Goal: Information Seeking & Learning: Learn about a topic

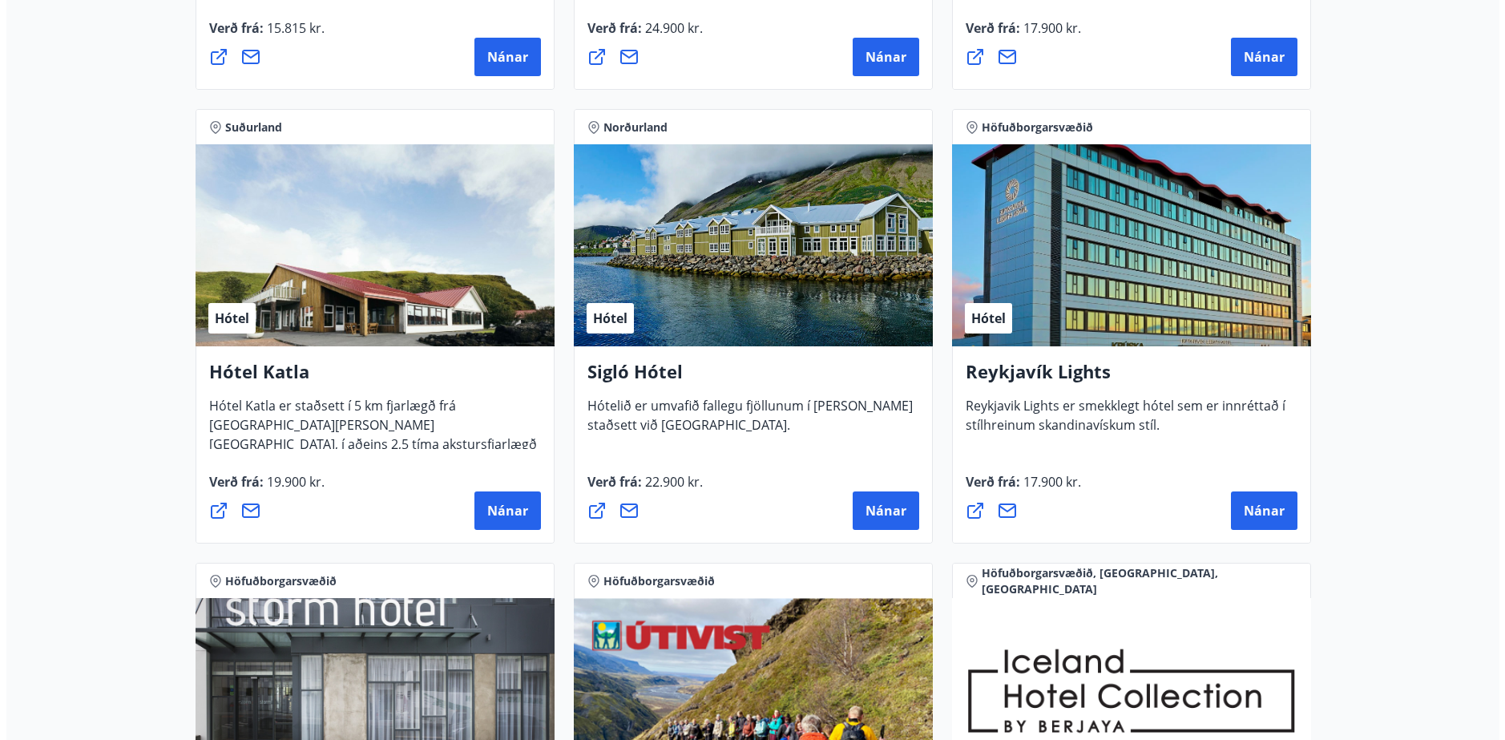
scroll to position [1122, 0]
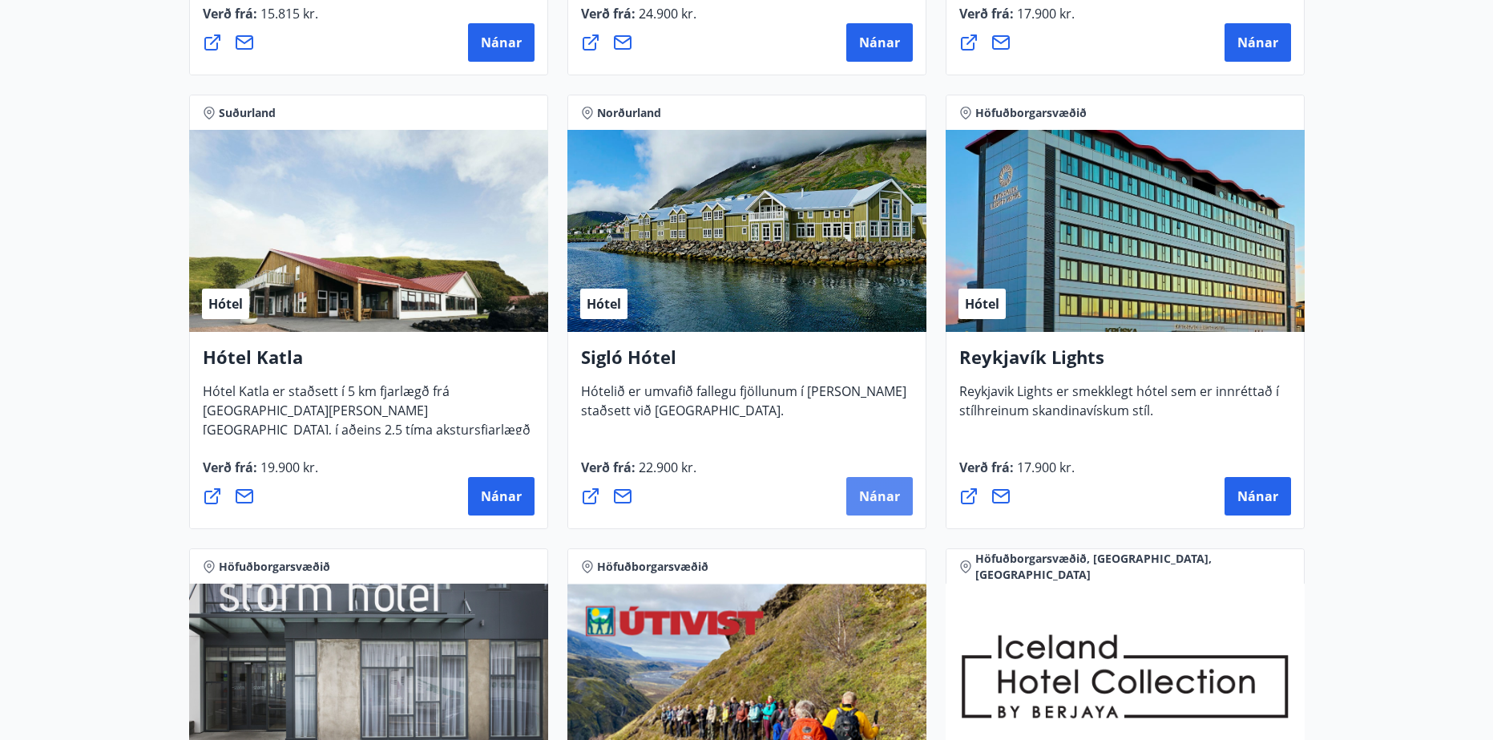
click at [875, 495] on span "Nánar" at bounding box center [879, 496] width 41 height 18
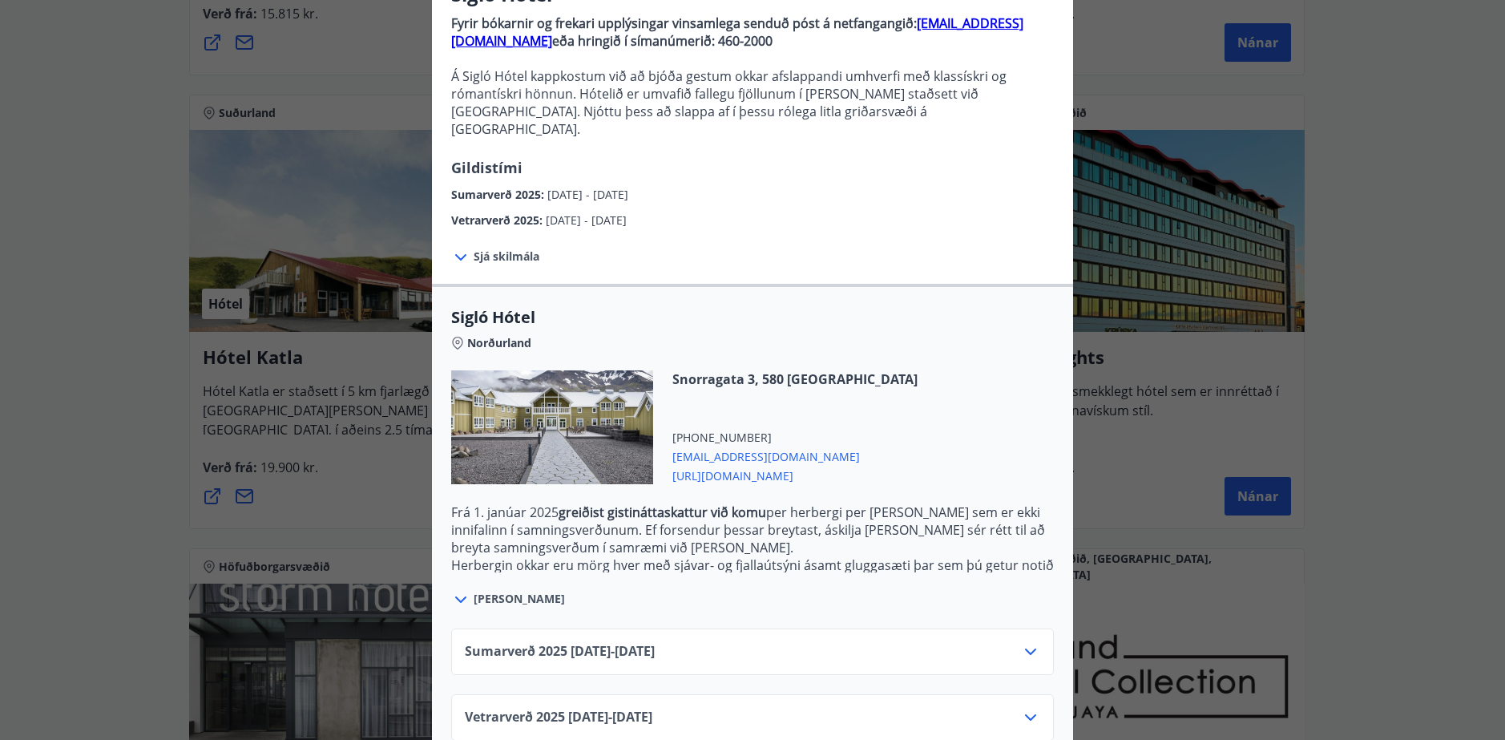
scroll to position [175, 0]
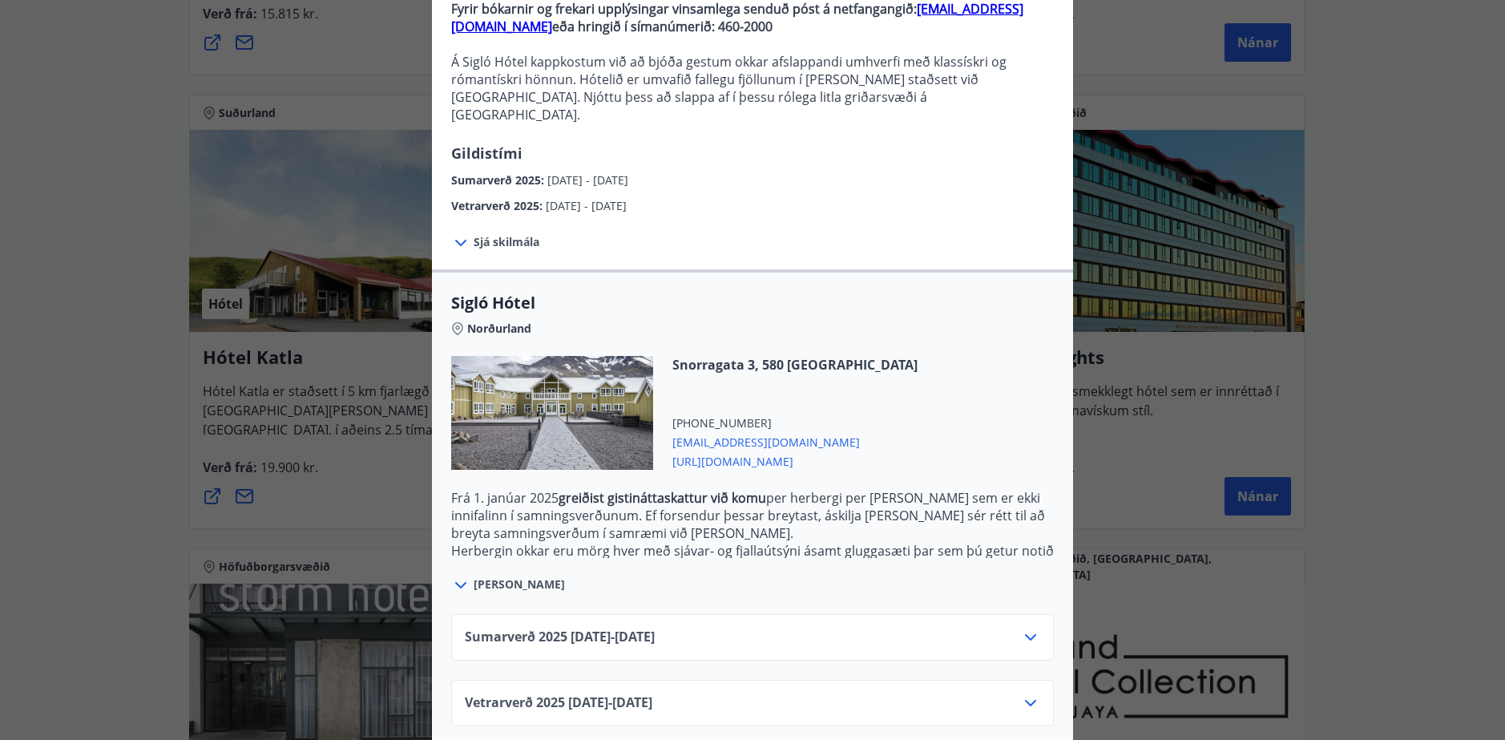
click at [995, 628] on div "Sumarverð 2025 16.05.25 - 30.09.25" at bounding box center [752, 644] width 575 height 32
click at [1024, 628] on icon at bounding box center [1030, 637] width 19 height 19
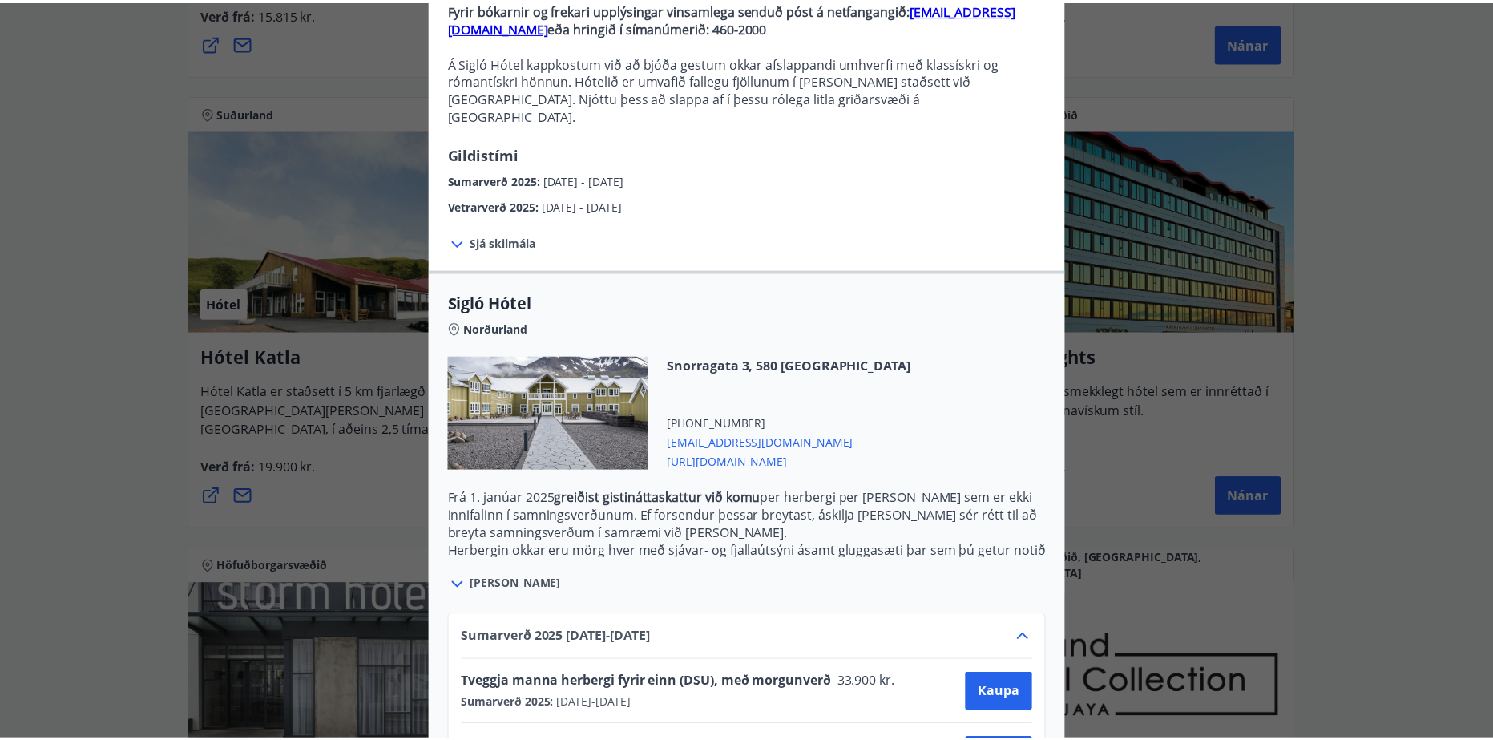
scroll to position [305, 0]
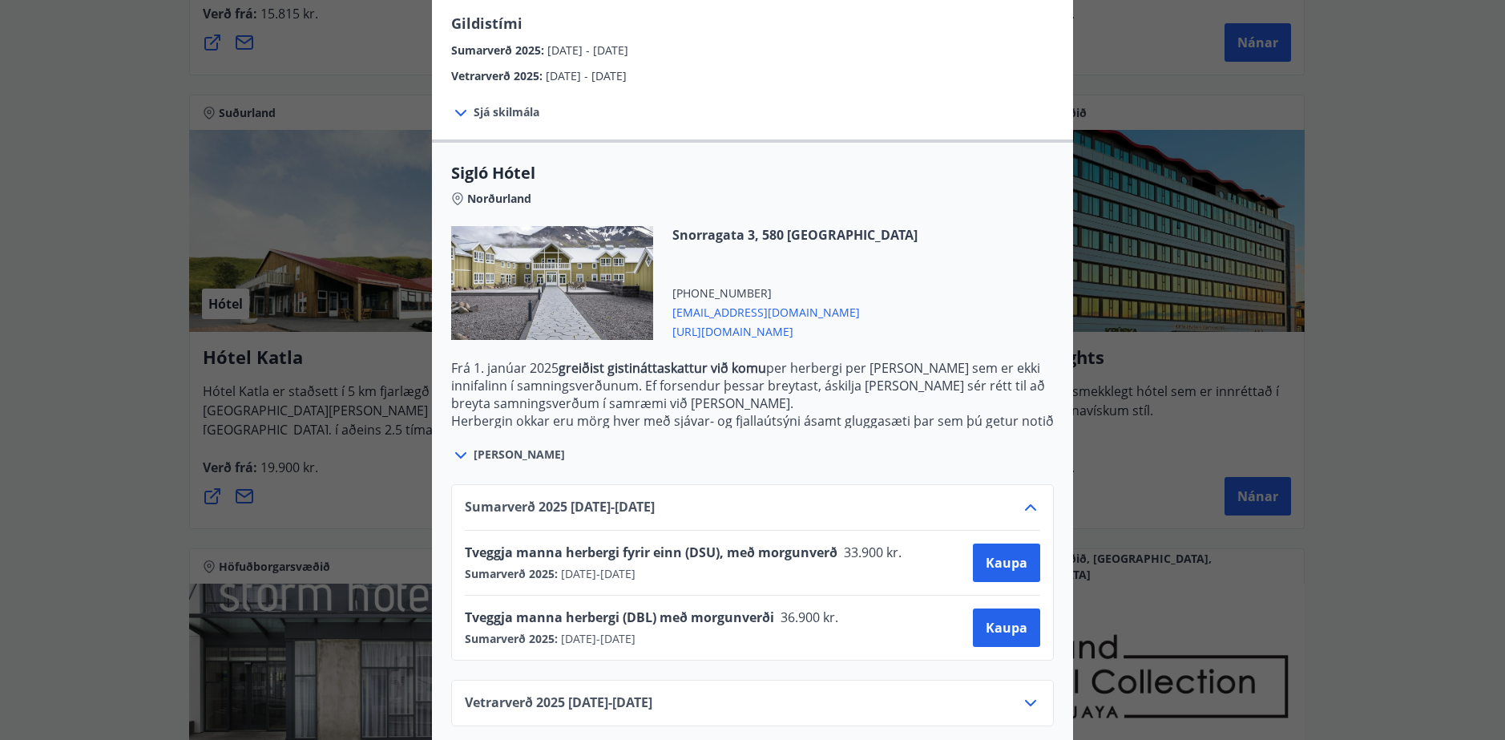
click at [1031, 693] on icon at bounding box center [1030, 702] width 19 height 19
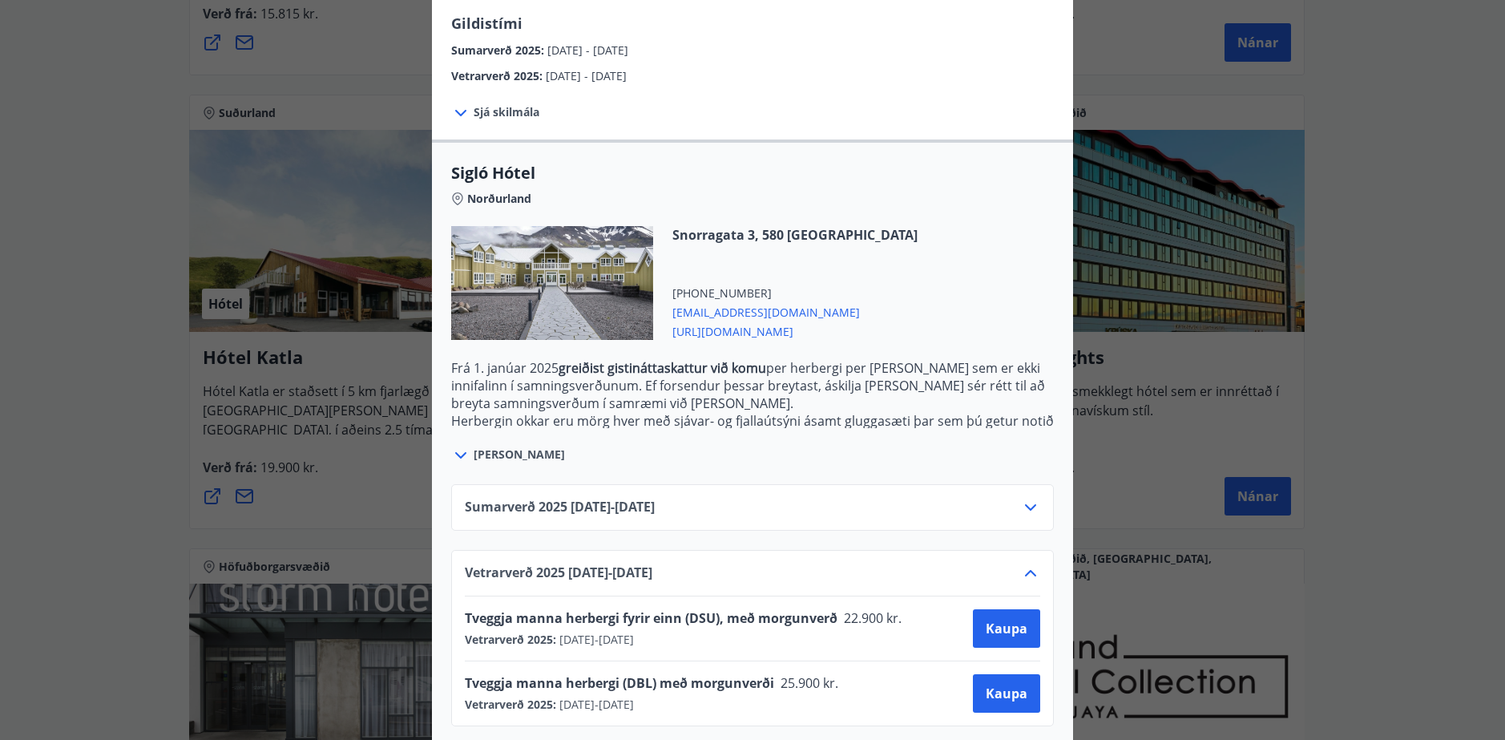
click at [1025, 498] on icon at bounding box center [1030, 507] width 19 height 19
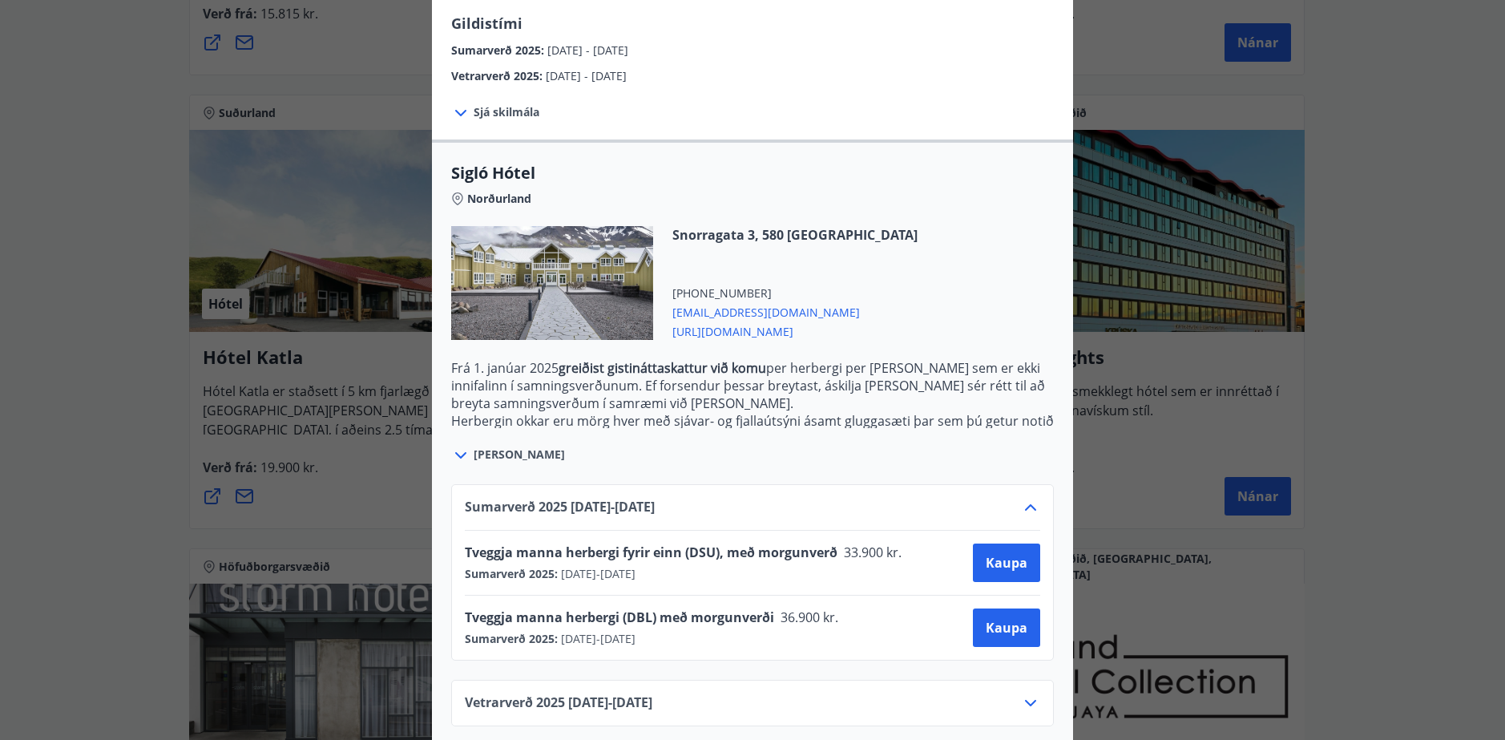
click at [1386, 345] on div "Sigló Hótel Fyrir bókarnir og frekari upplýsingar vinsamlega senduð póst á netf…" at bounding box center [752, 65] width 1505 height 740
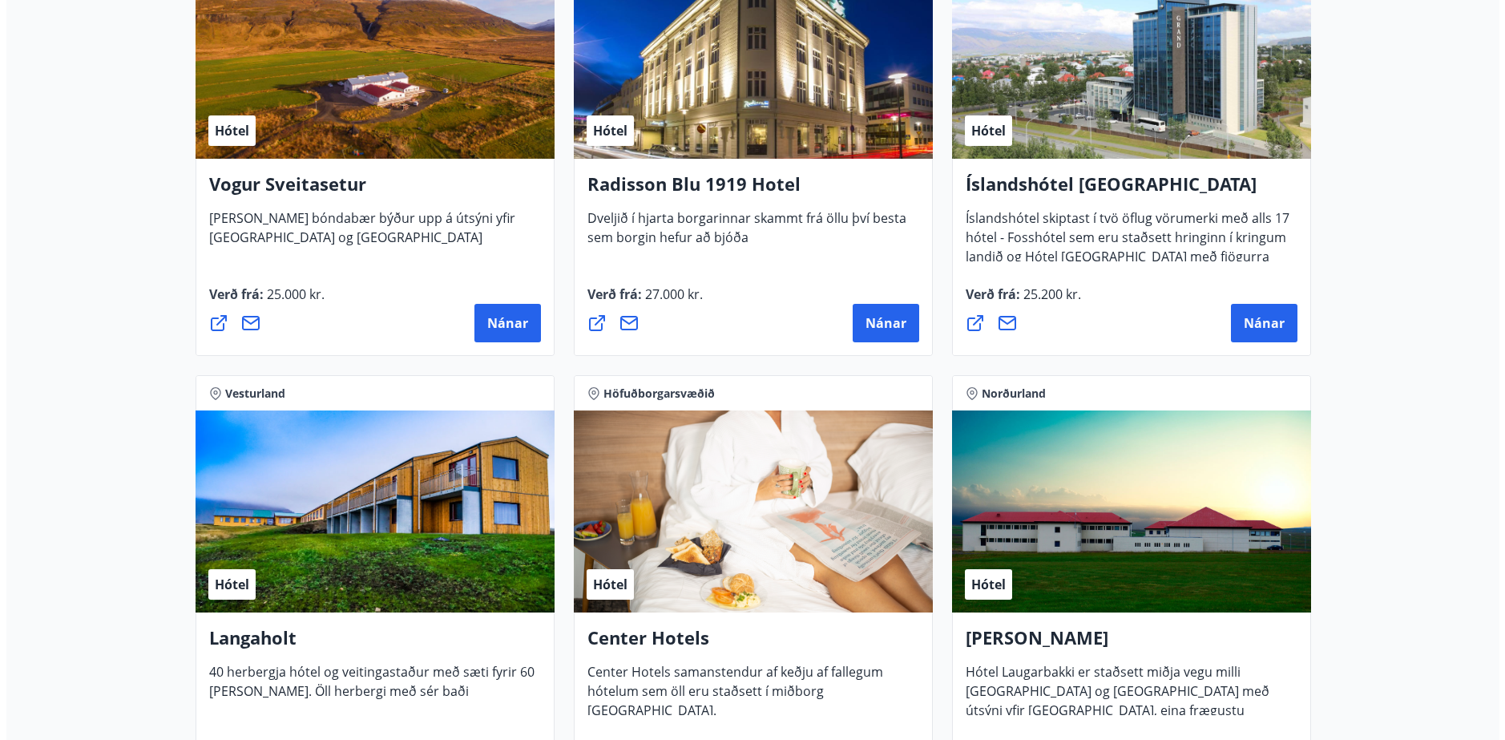
scroll to position [3045, 0]
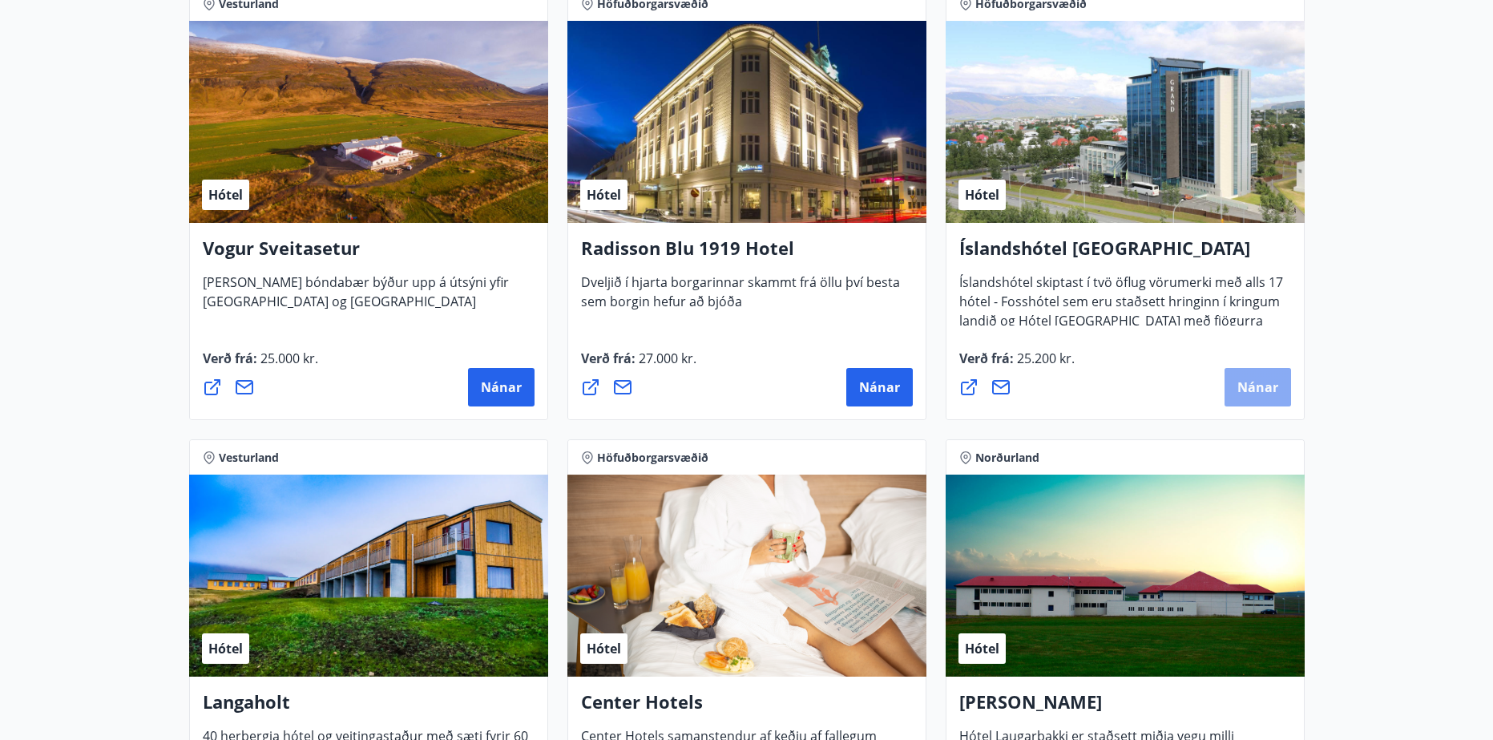
click at [1234, 375] on button "Nánar" at bounding box center [1258, 387] width 67 height 38
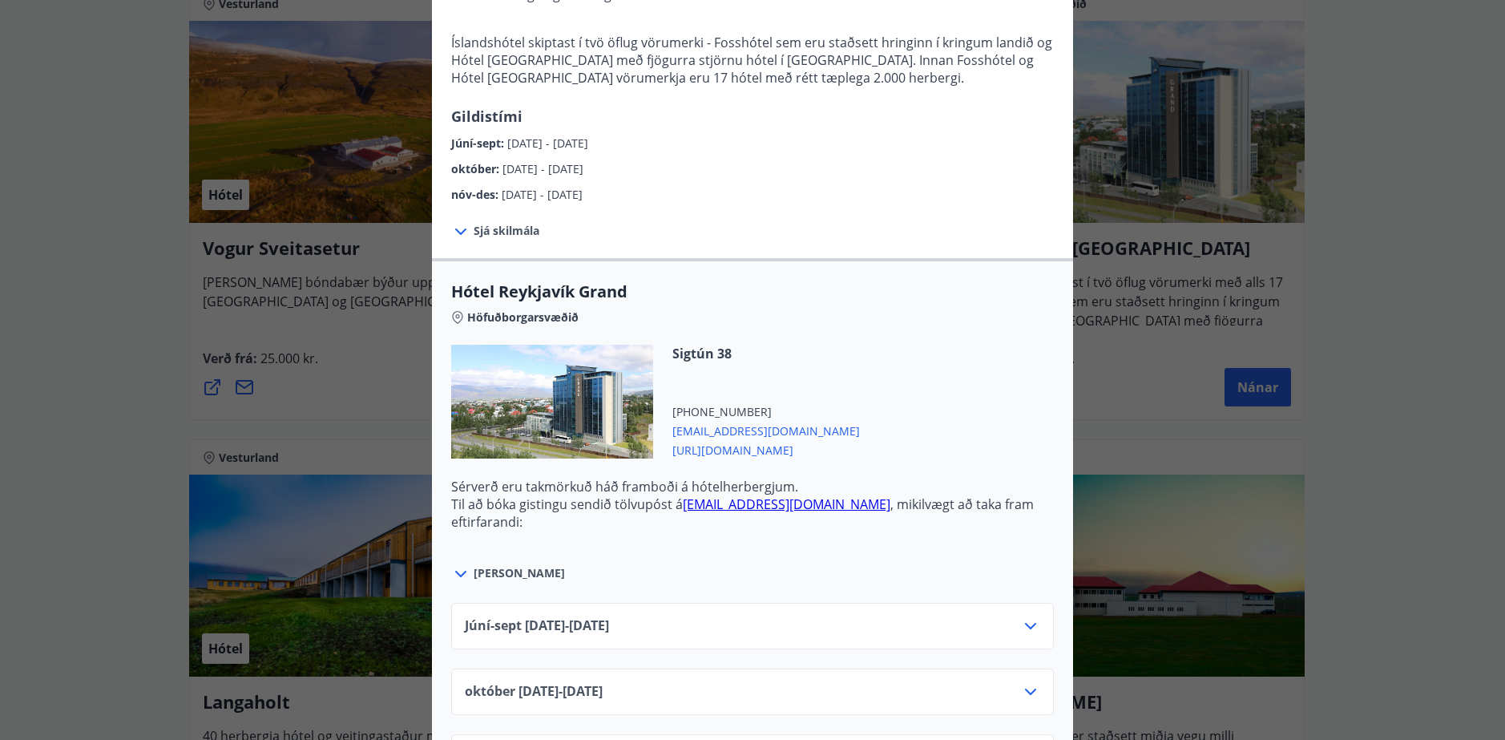
scroll to position [561, 0]
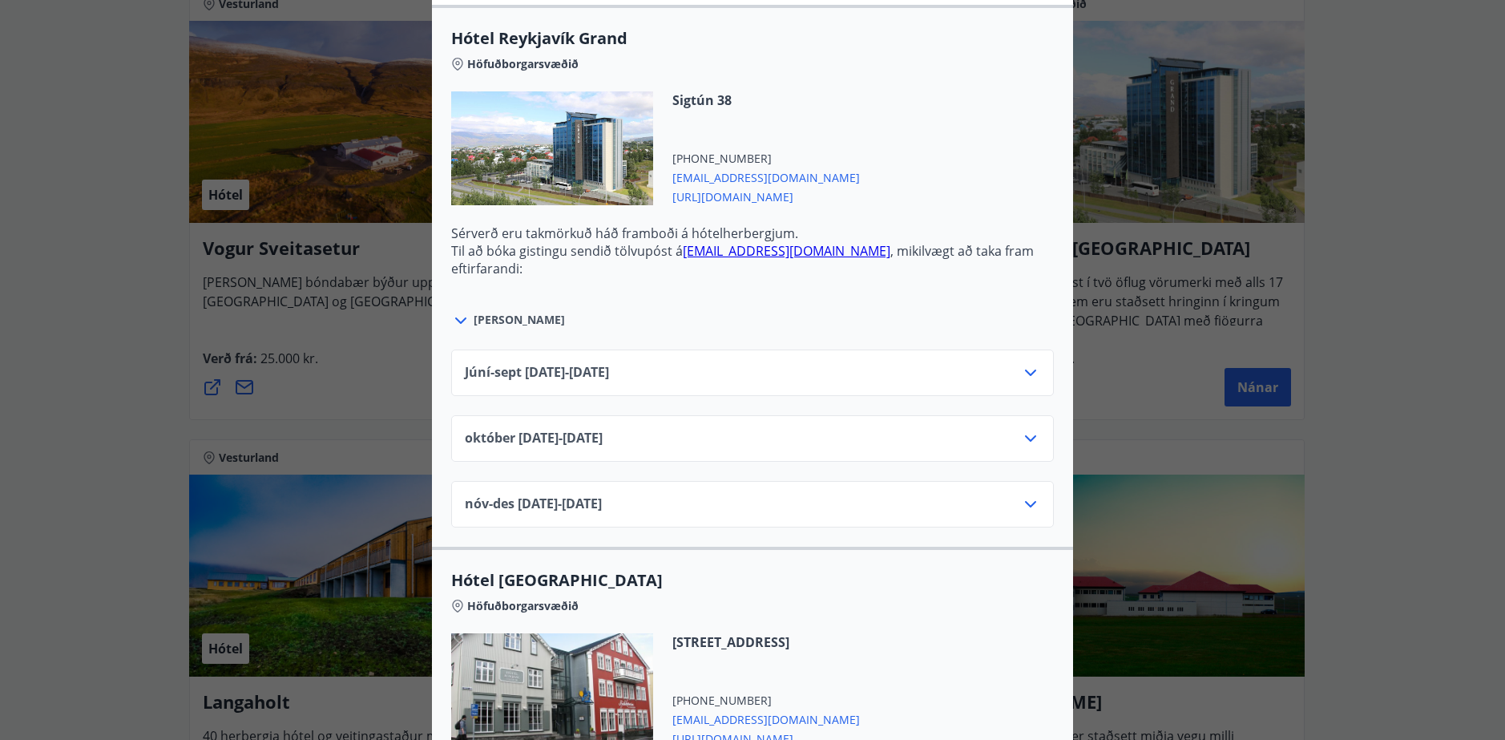
click at [1021, 365] on icon at bounding box center [1030, 372] width 19 height 19
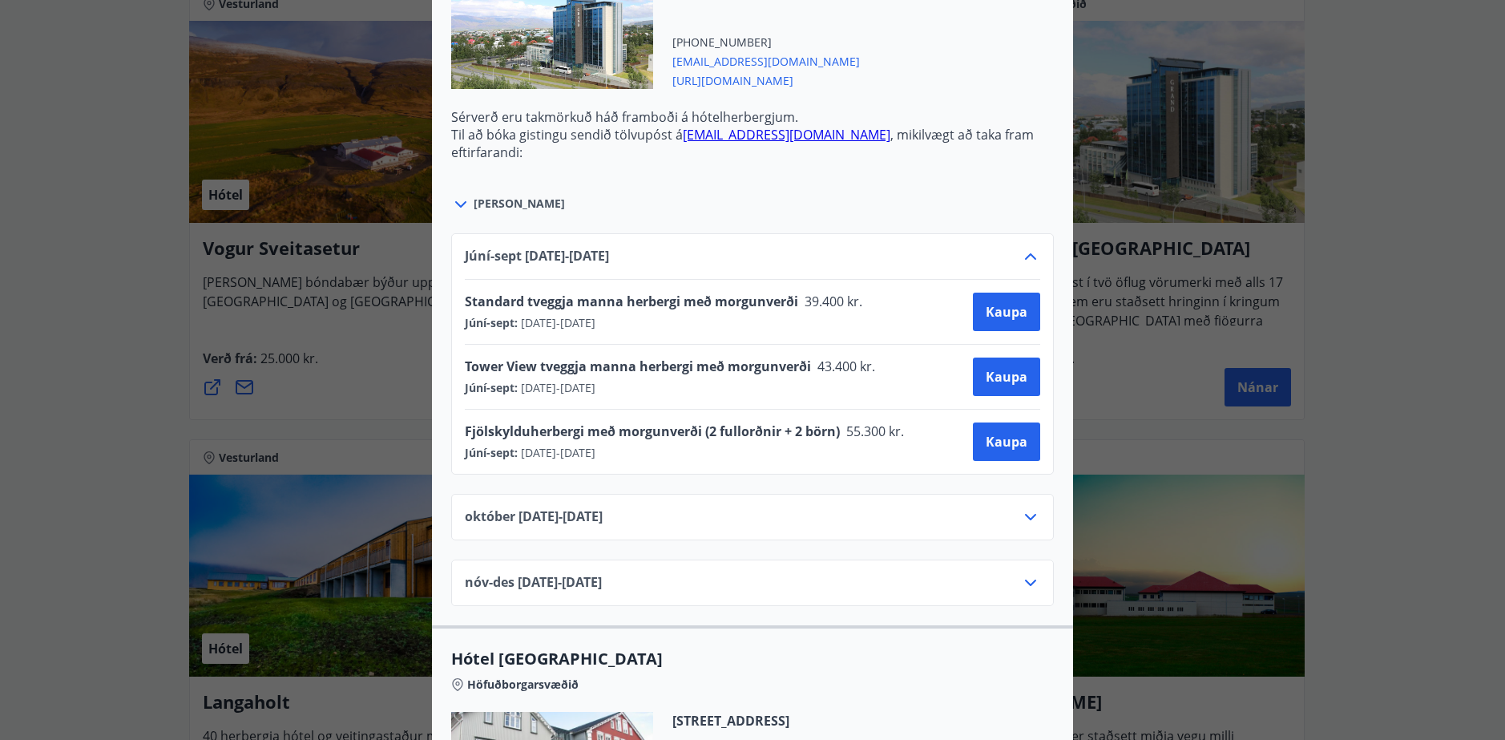
scroll to position [721, 0]
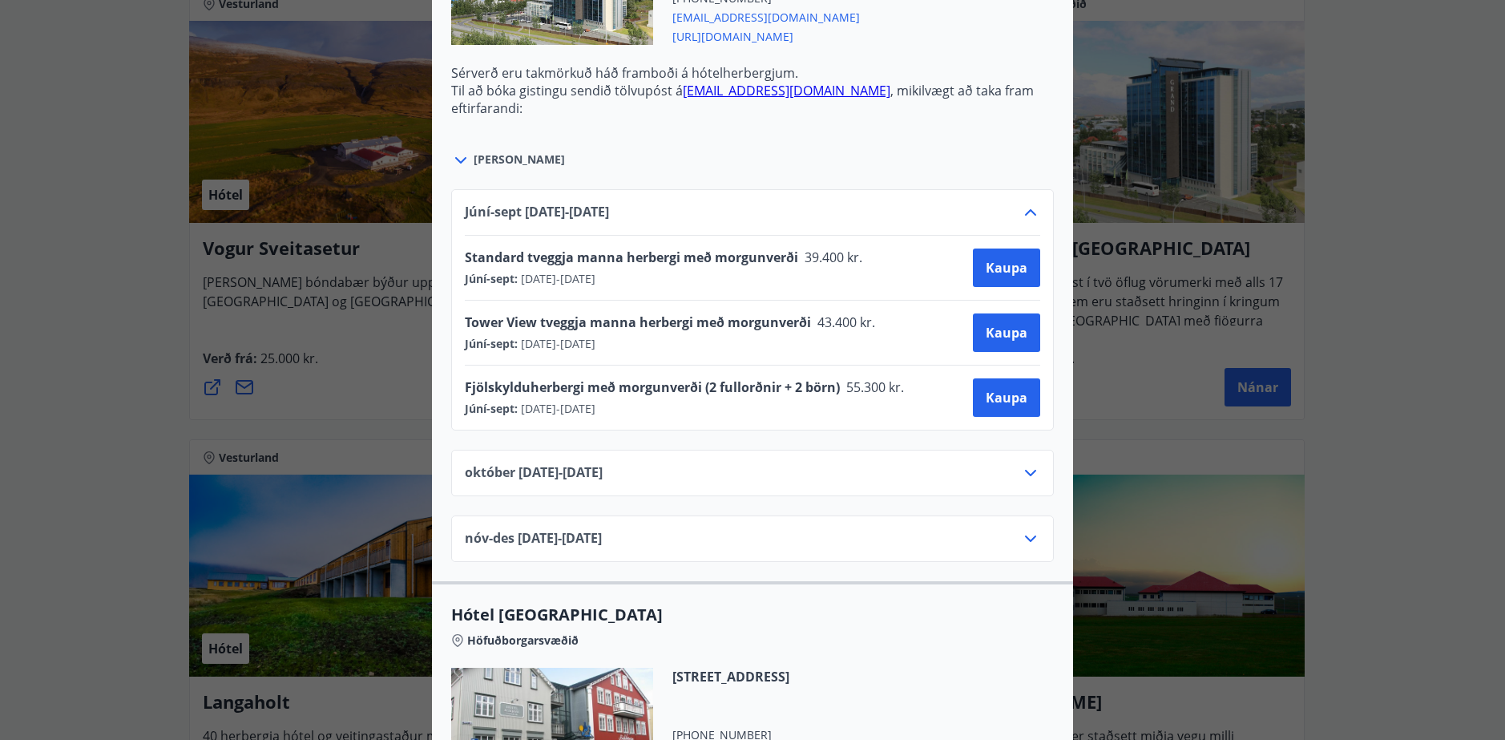
click at [1021, 465] on icon at bounding box center [1030, 472] width 19 height 19
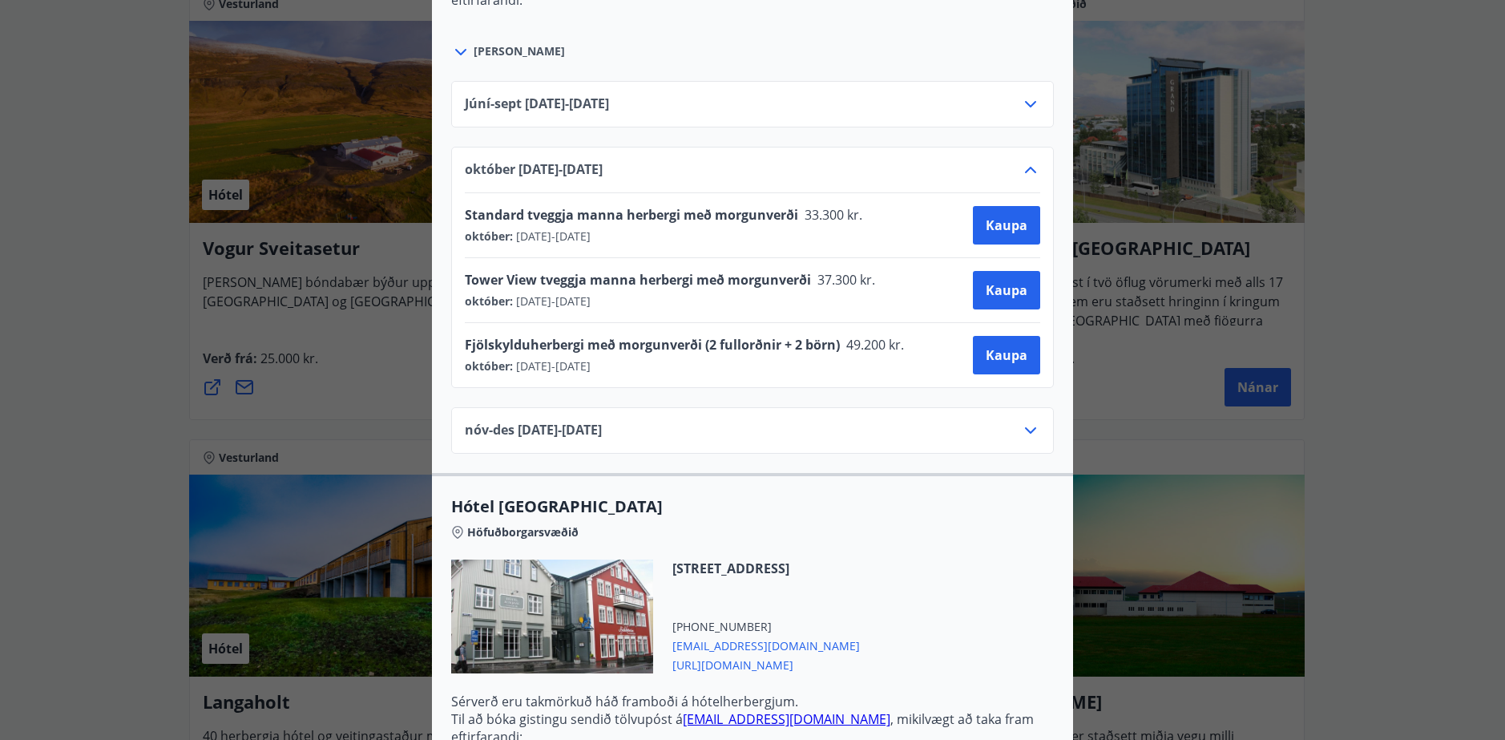
scroll to position [801, 0]
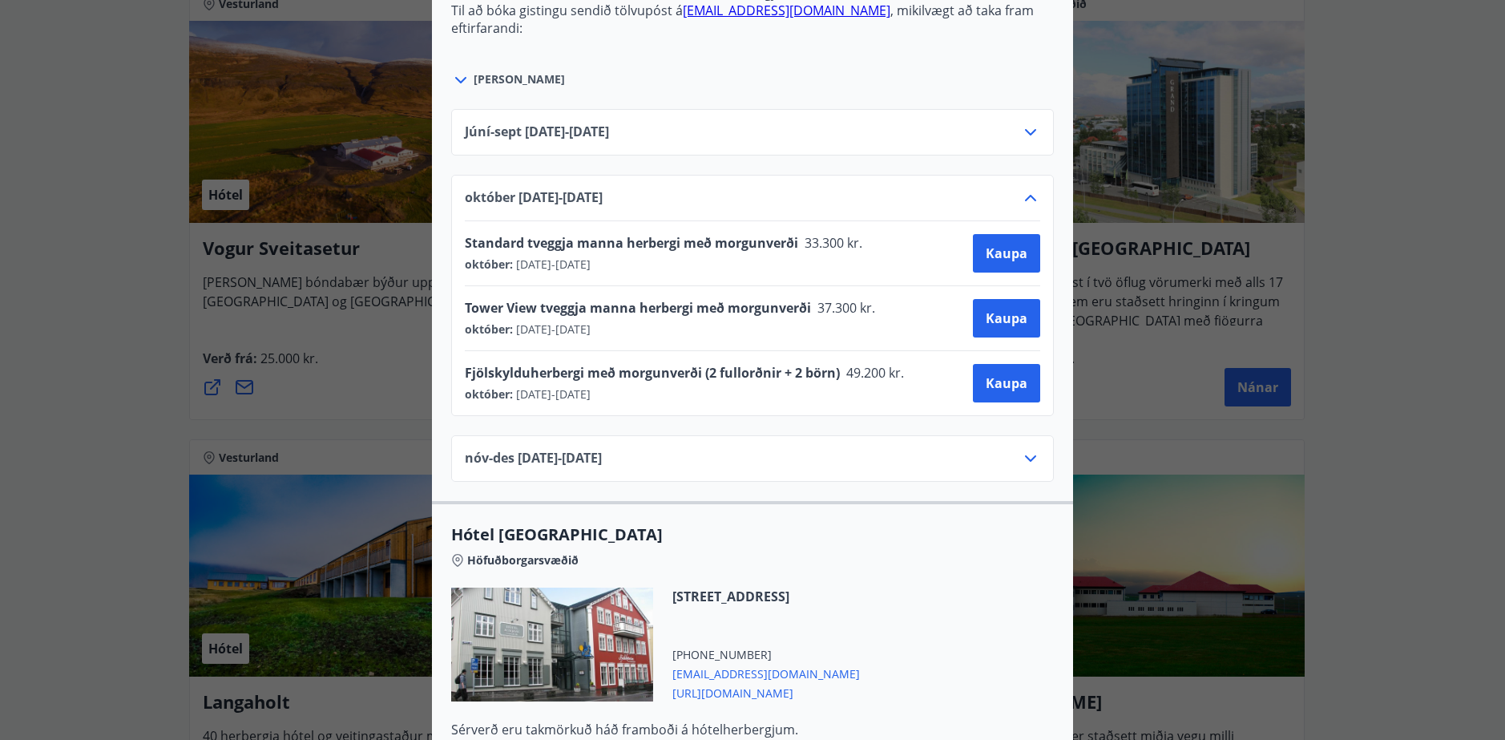
click at [1035, 457] on div "nóv-des 01.11.25 - 30.12.25" at bounding box center [752, 458] width 603 height 46
click at [1023, 462] on icon at bounding box center [1030, 458] width 19 height 19
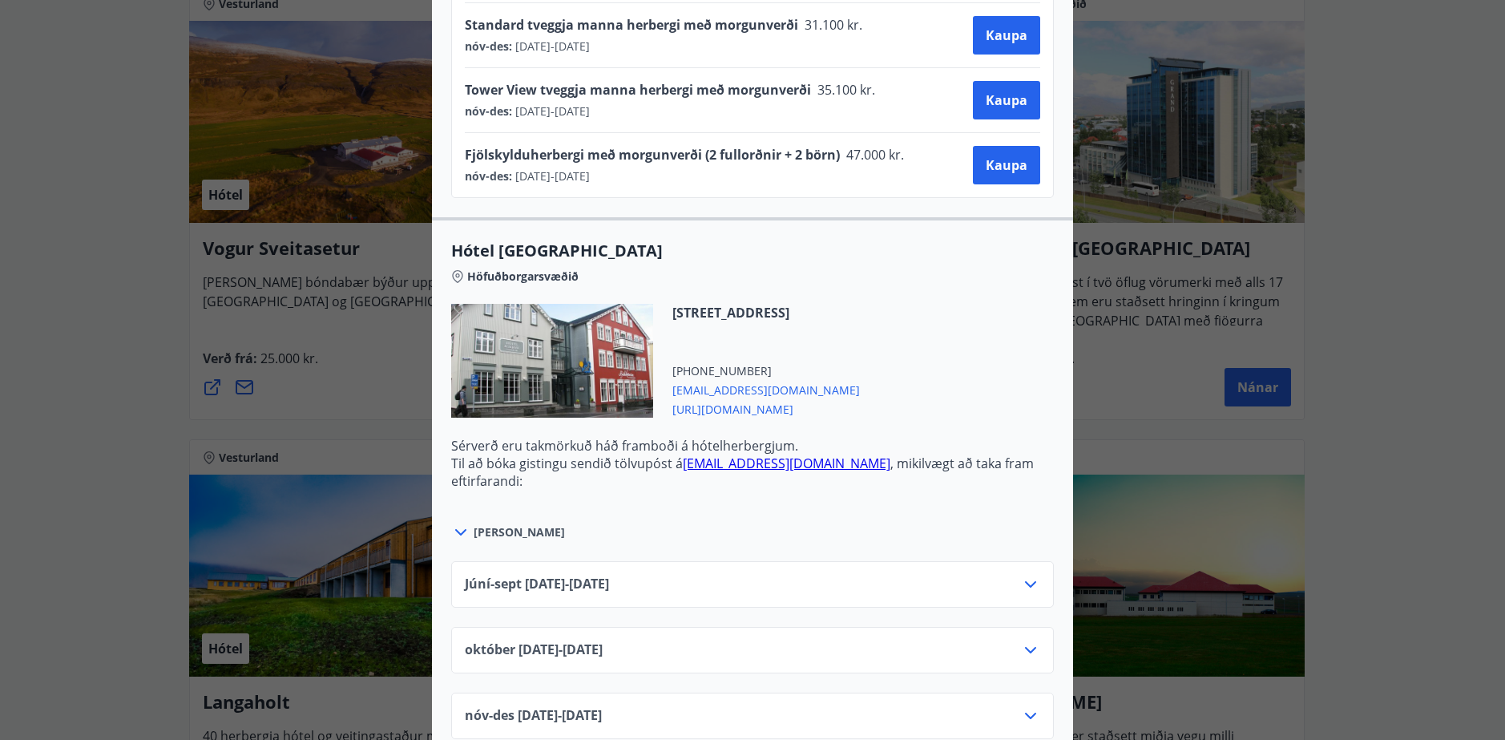
scroll to position [1122, 0]
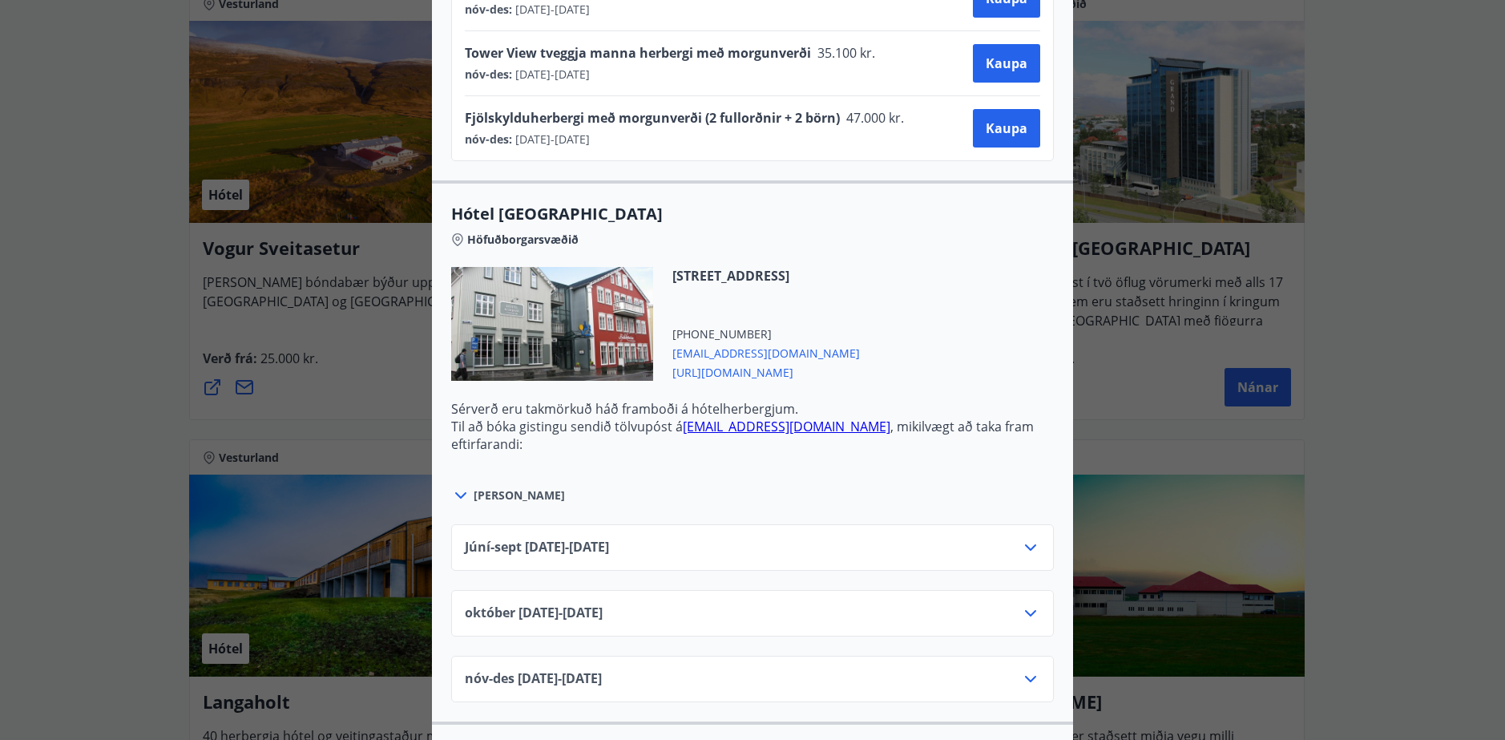
click at [1362, 269] on div "Íslandshótel Reykjavík Ekki er hægt að nýta Ferðaávísun fyrir bókanir sem eru g…" at bounding box center [752, 370] width 1505 height 740
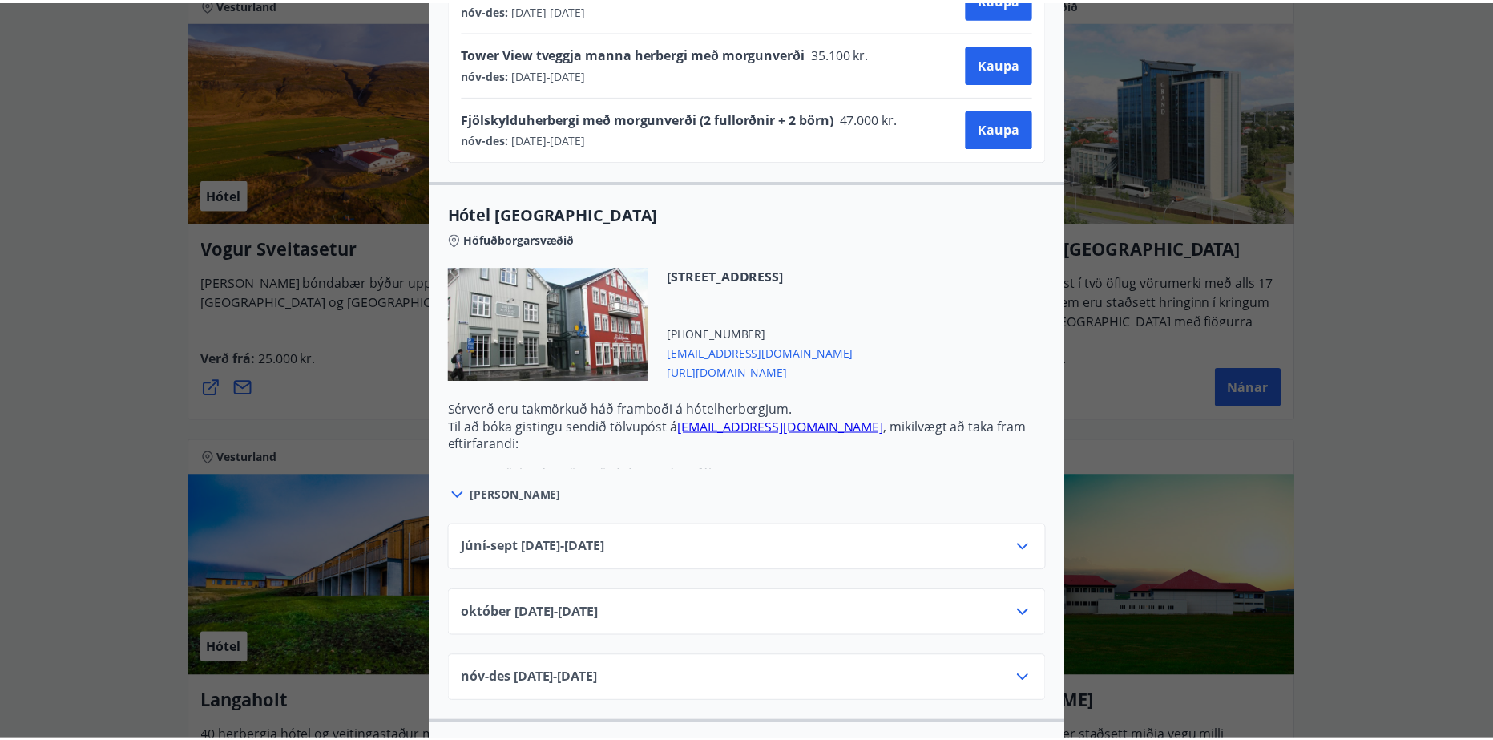
scroll to position [0, 0]
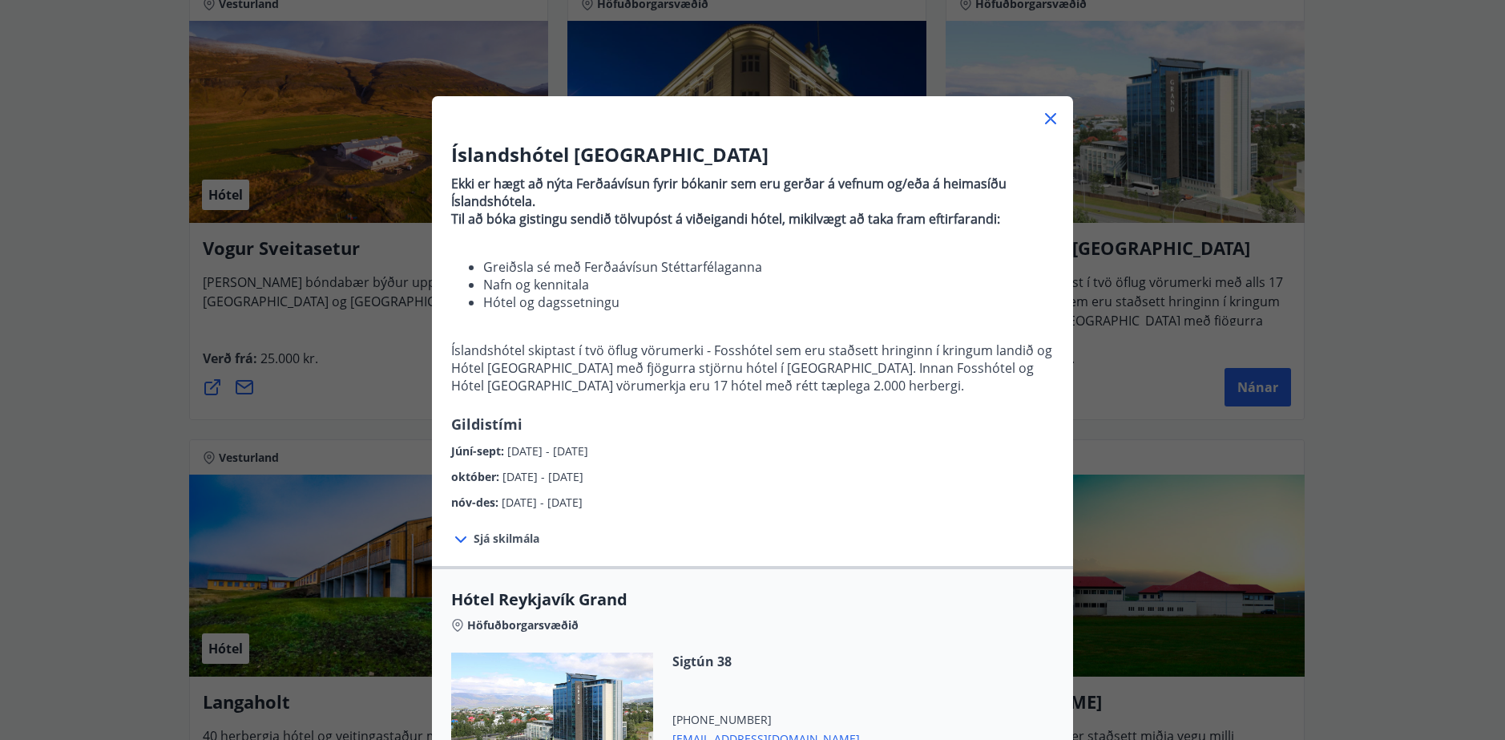
click at [1043, 112] on icon at bounding box center [1050, 118] width 19 height 19
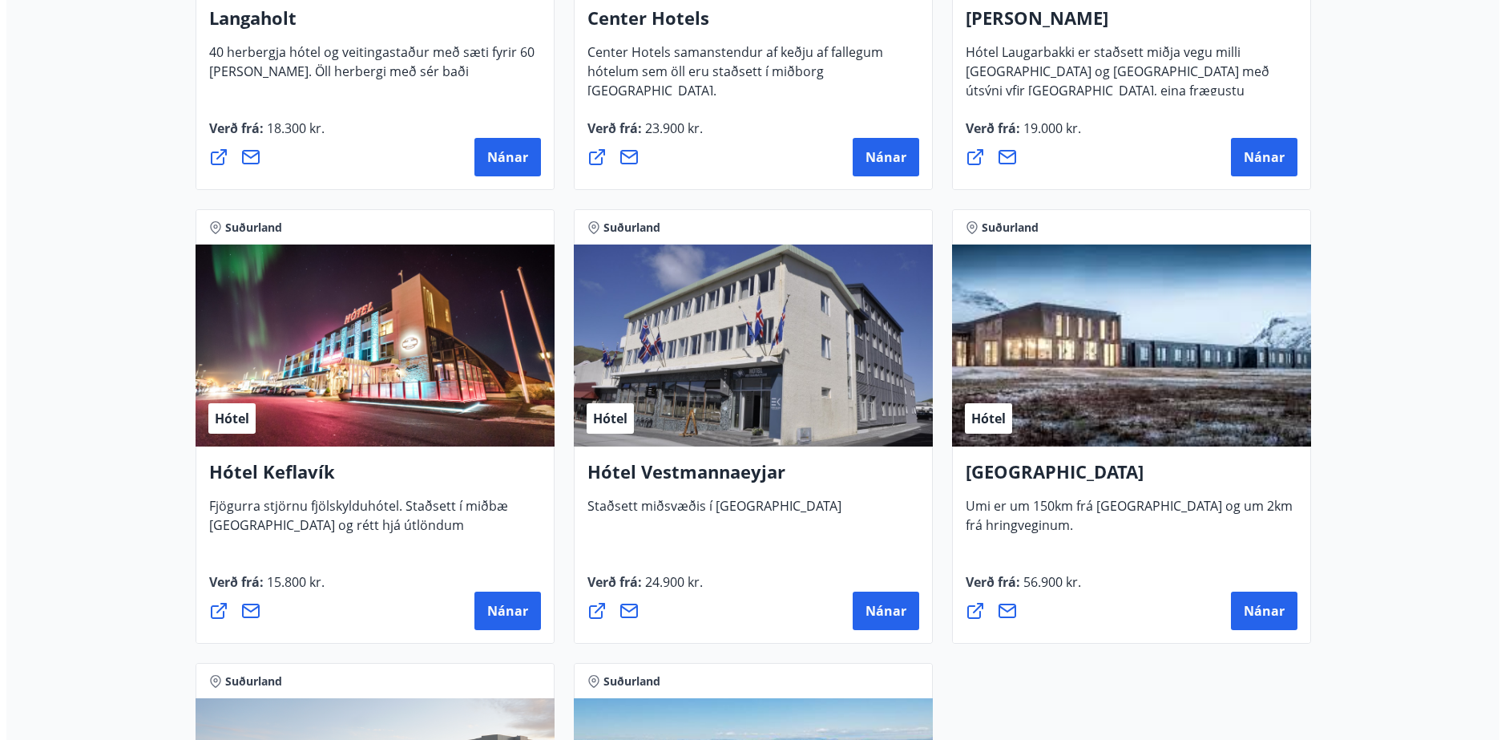
scroll to position [3767, 0]
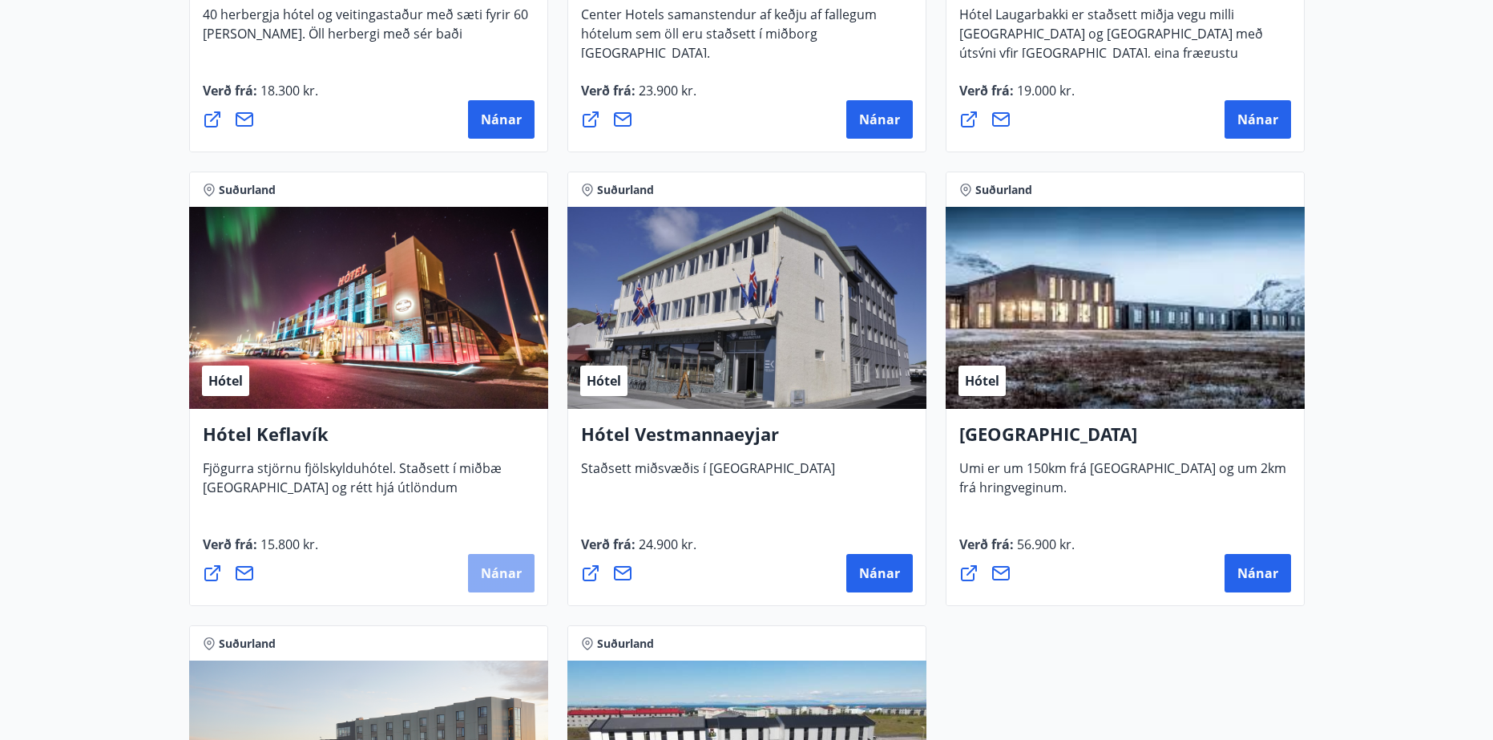
click at [515, 571] on span "Nánar" at bounding box center [501, 573] width 41 height 18
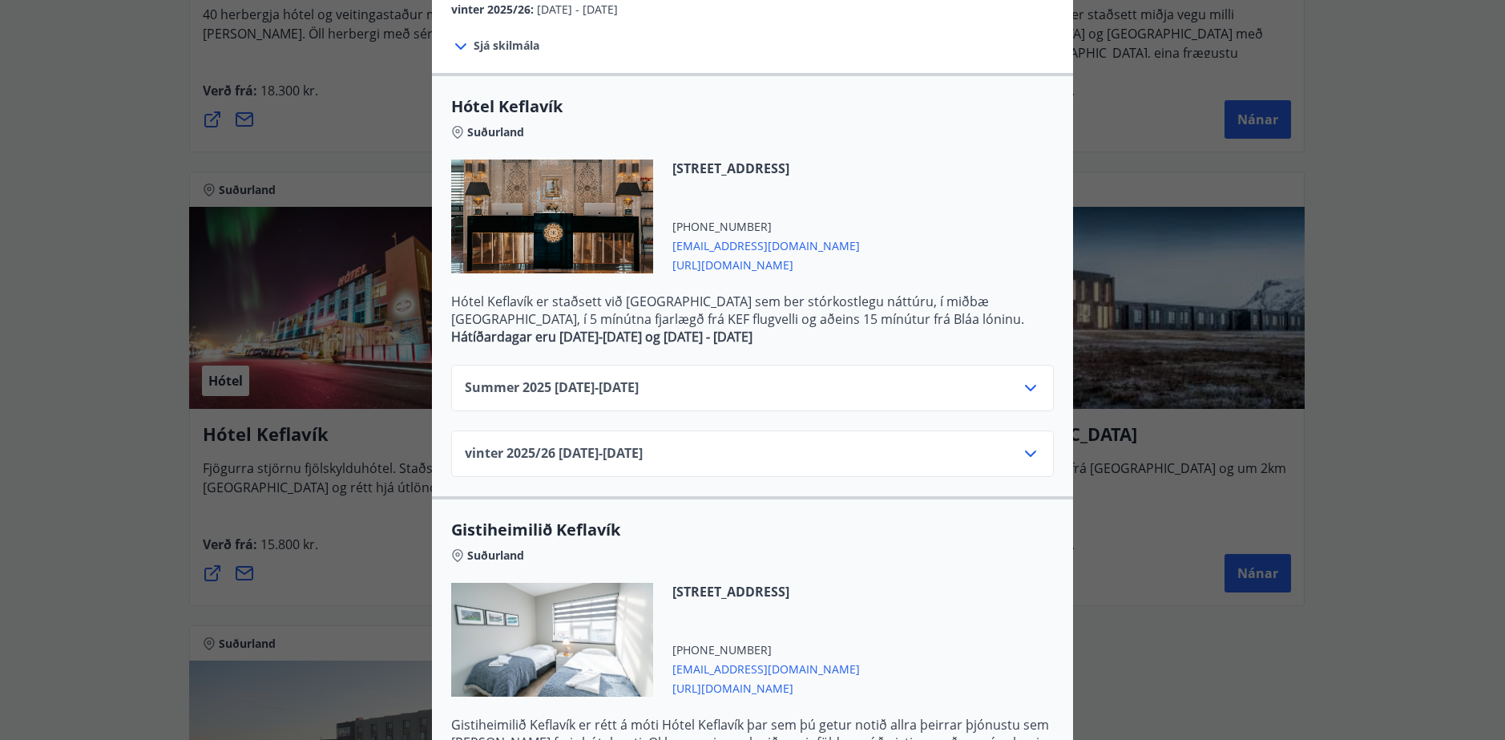
scroll to position [321, 0]
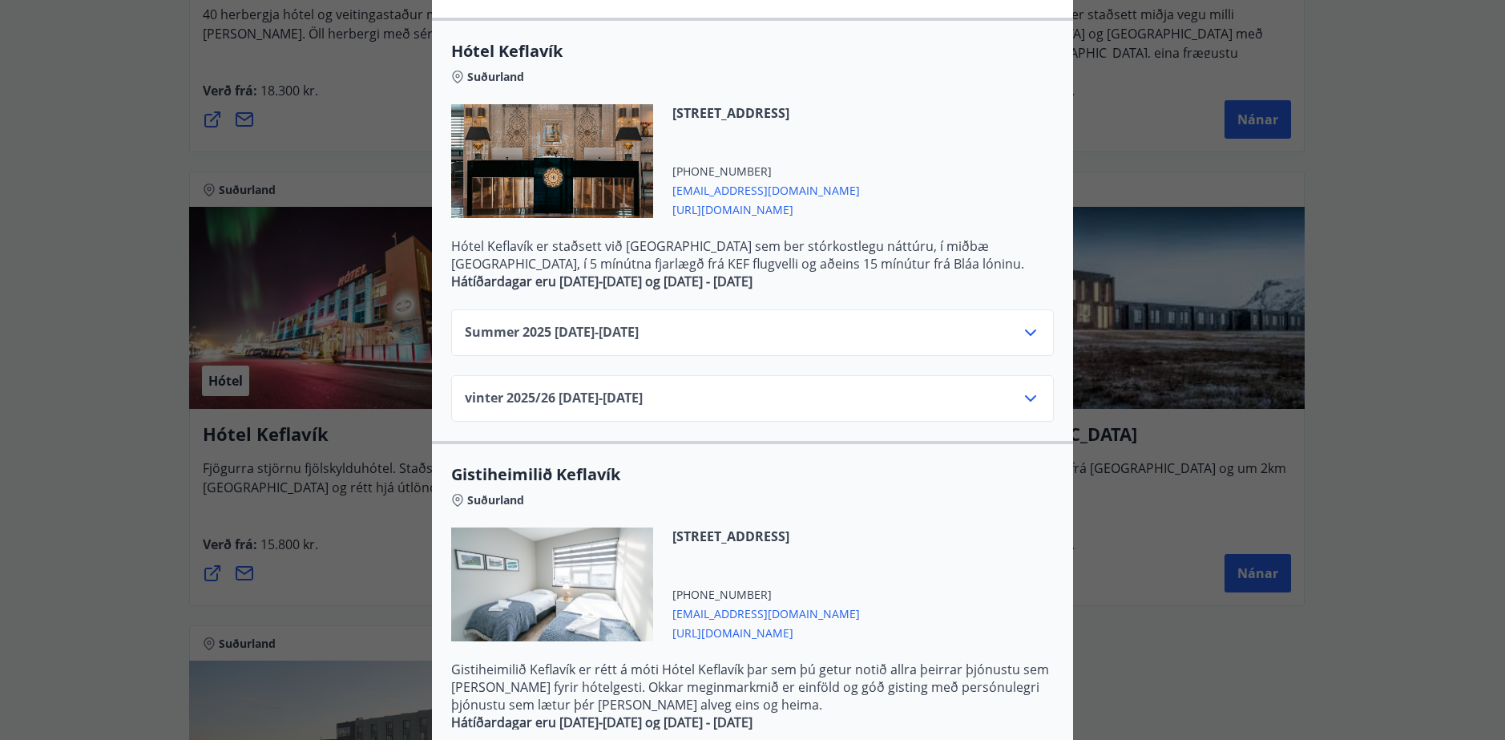
click at [1026, 332] on icon at bounding box center [1030, 332] width 19 height 19
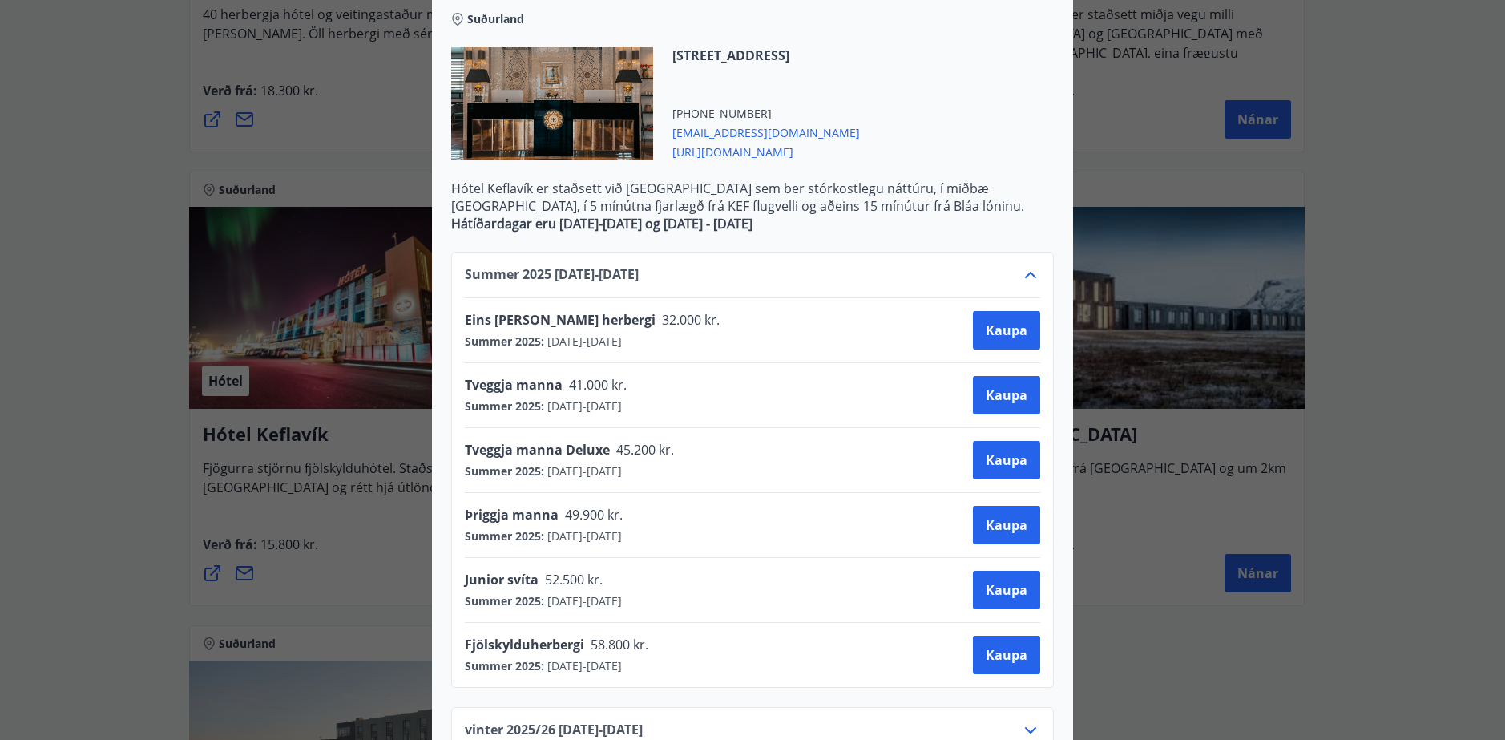
scroll to position [481, 0]
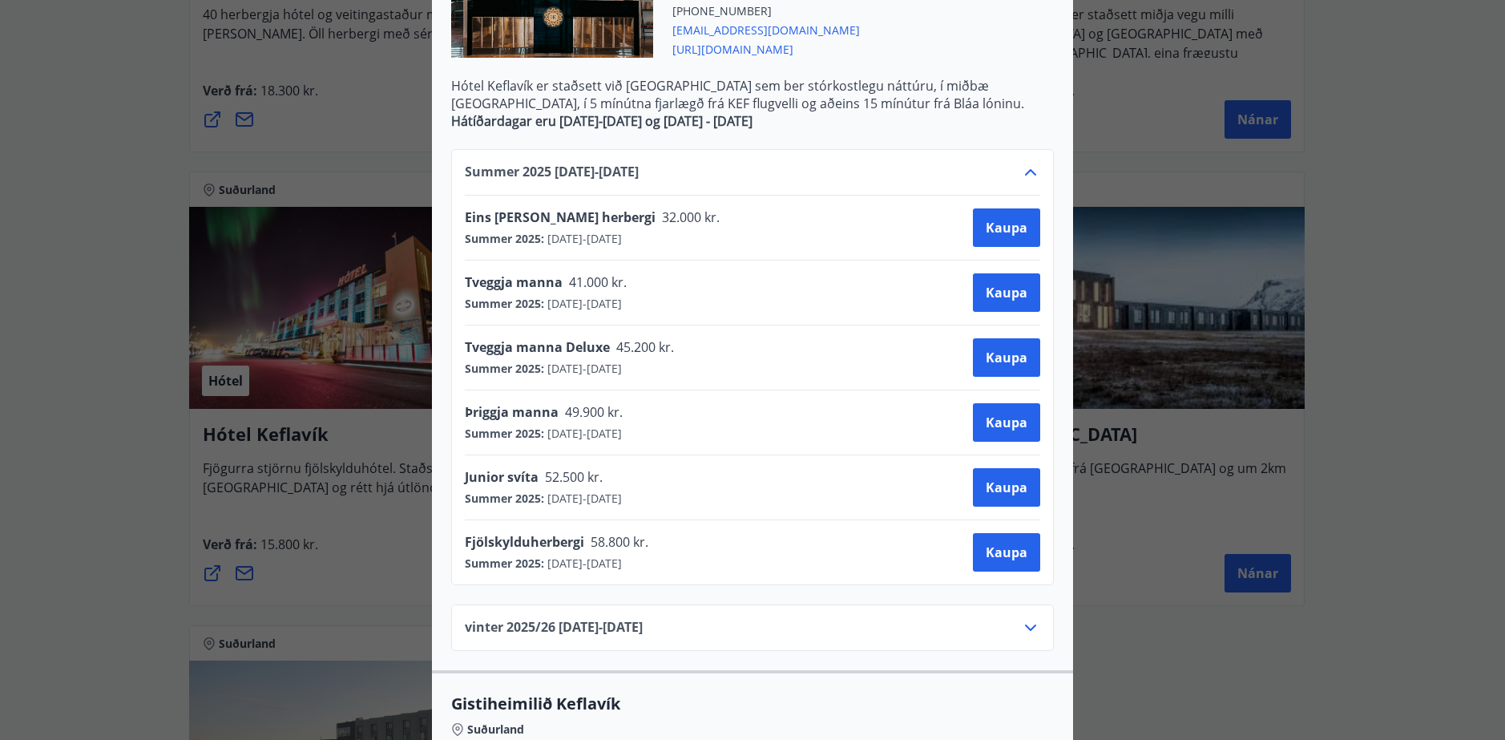
click at [1031, 166] on icon at bounding box center [1030, 172] width 19 height 19
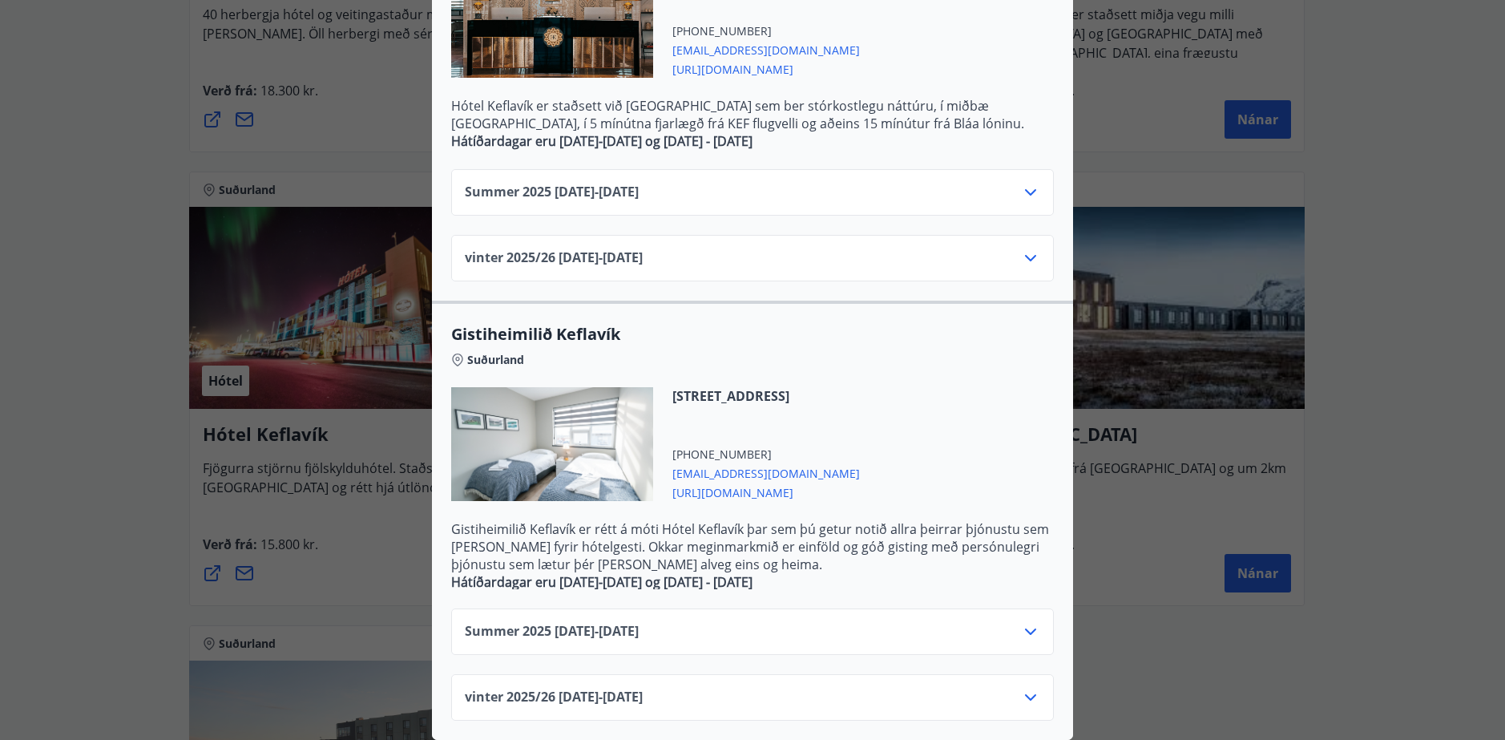
click at [1023, 251] on icon at bounding box center [1030, 257] width 19 height 19
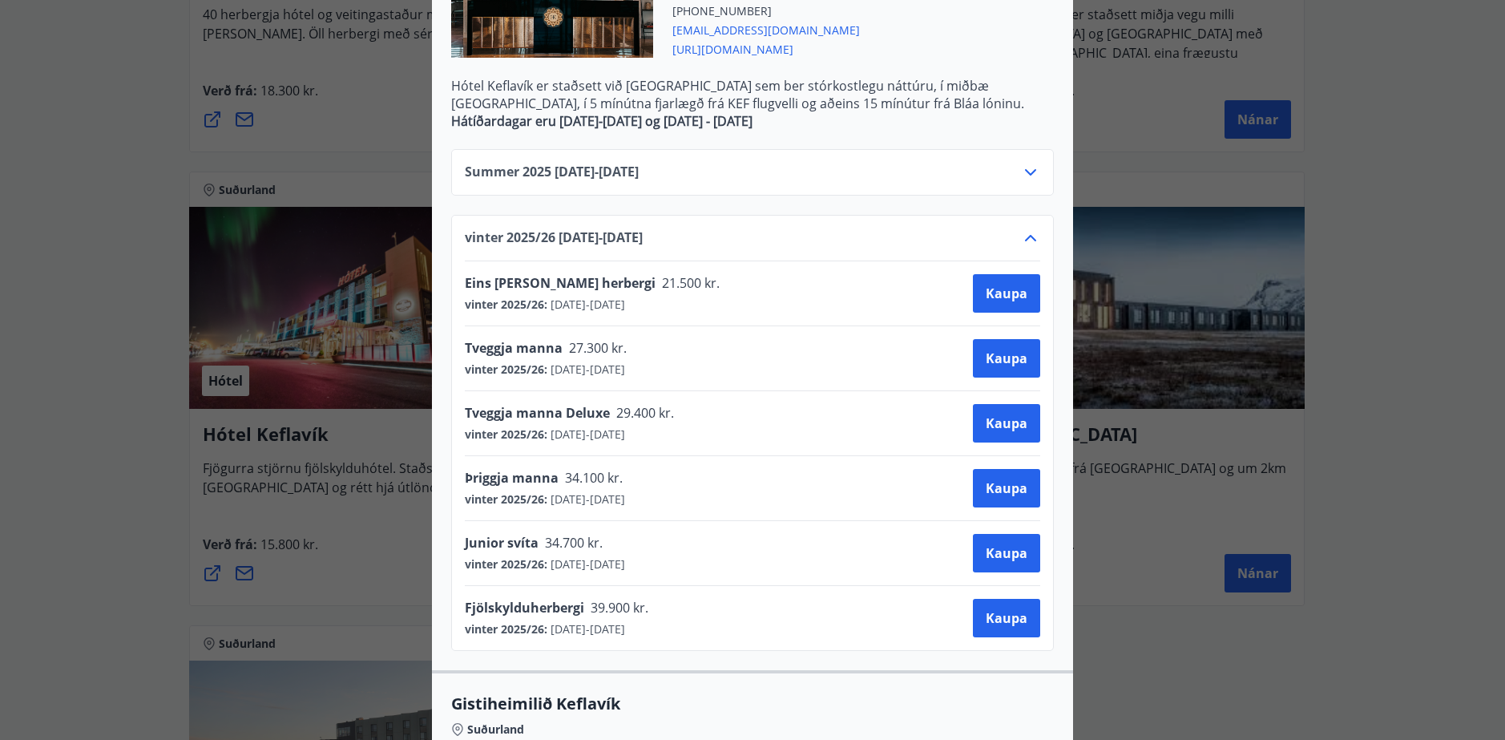
click at [1032, 244] on icon at bounding box center [1030, 237] width 19 height 19
